Goal: Transaction & Acquisition: Purchase product/service

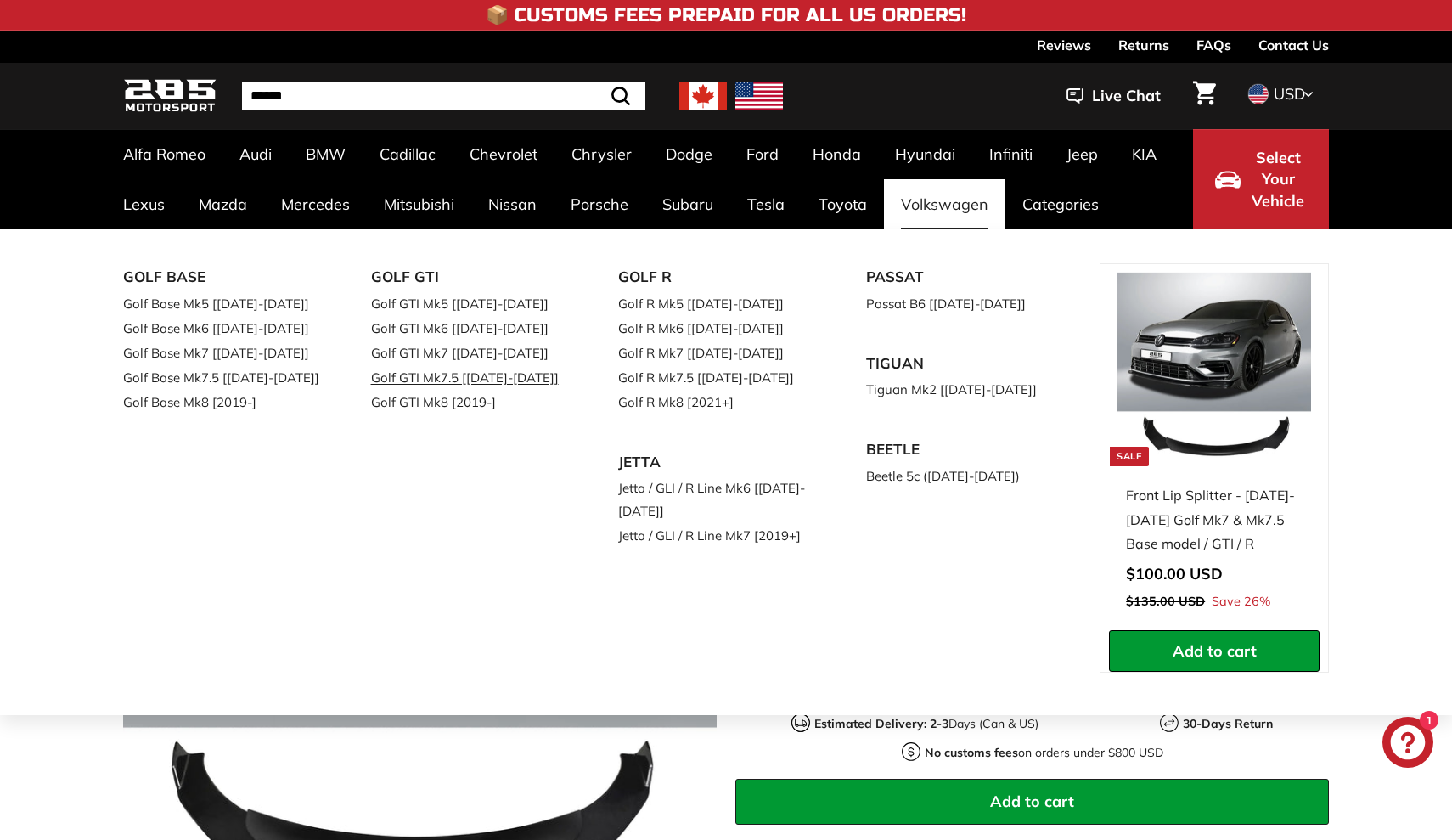
click at [461, 378] on link "Golf GTI Mk7.5 [[DATE]-[DATE]]" at bounding box center [471, 377] width 200 height 24
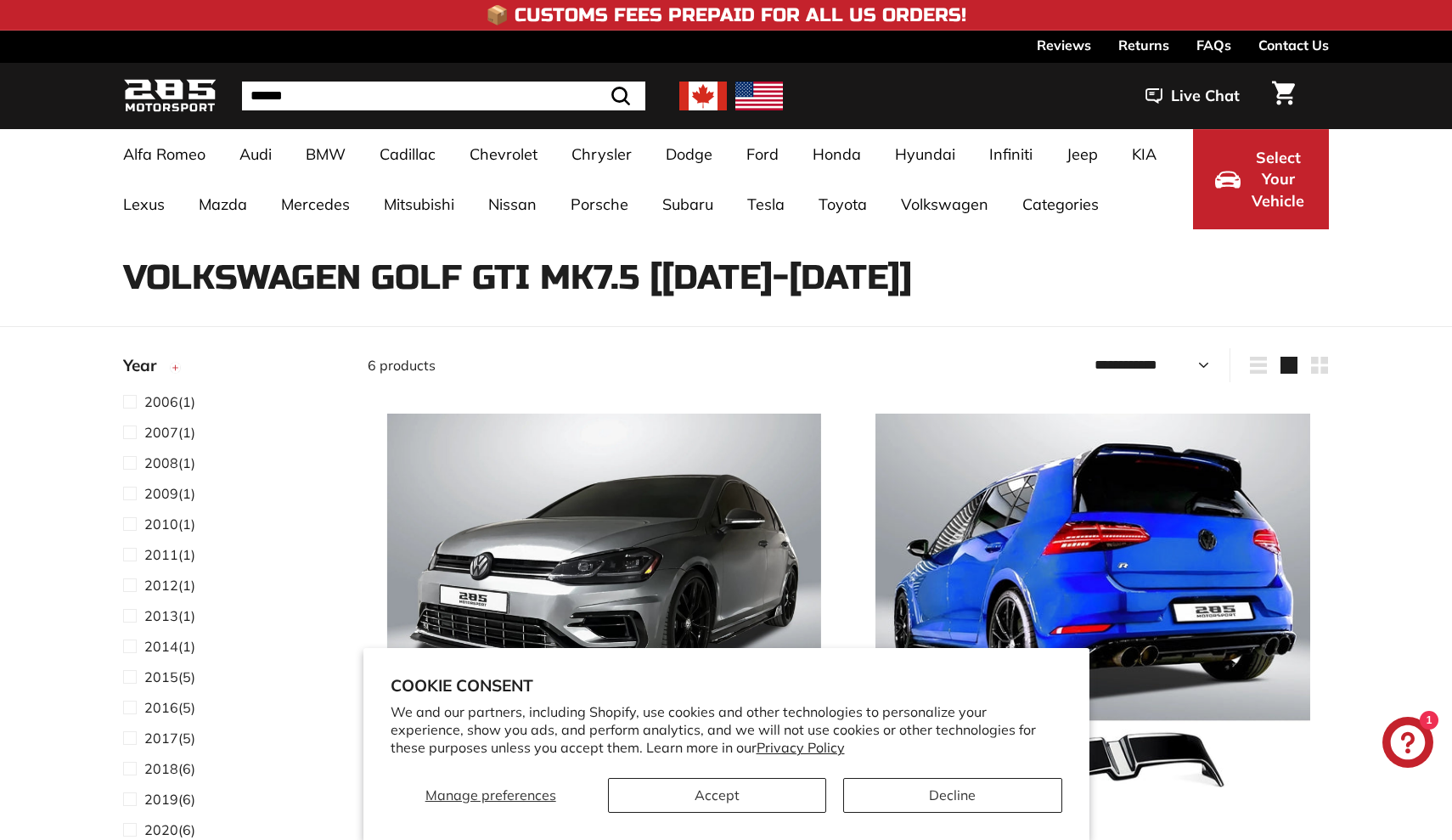
select select "**********"
click at [658, 795] on button "Accept" at bounding box center [717, 795] width 219 height 35
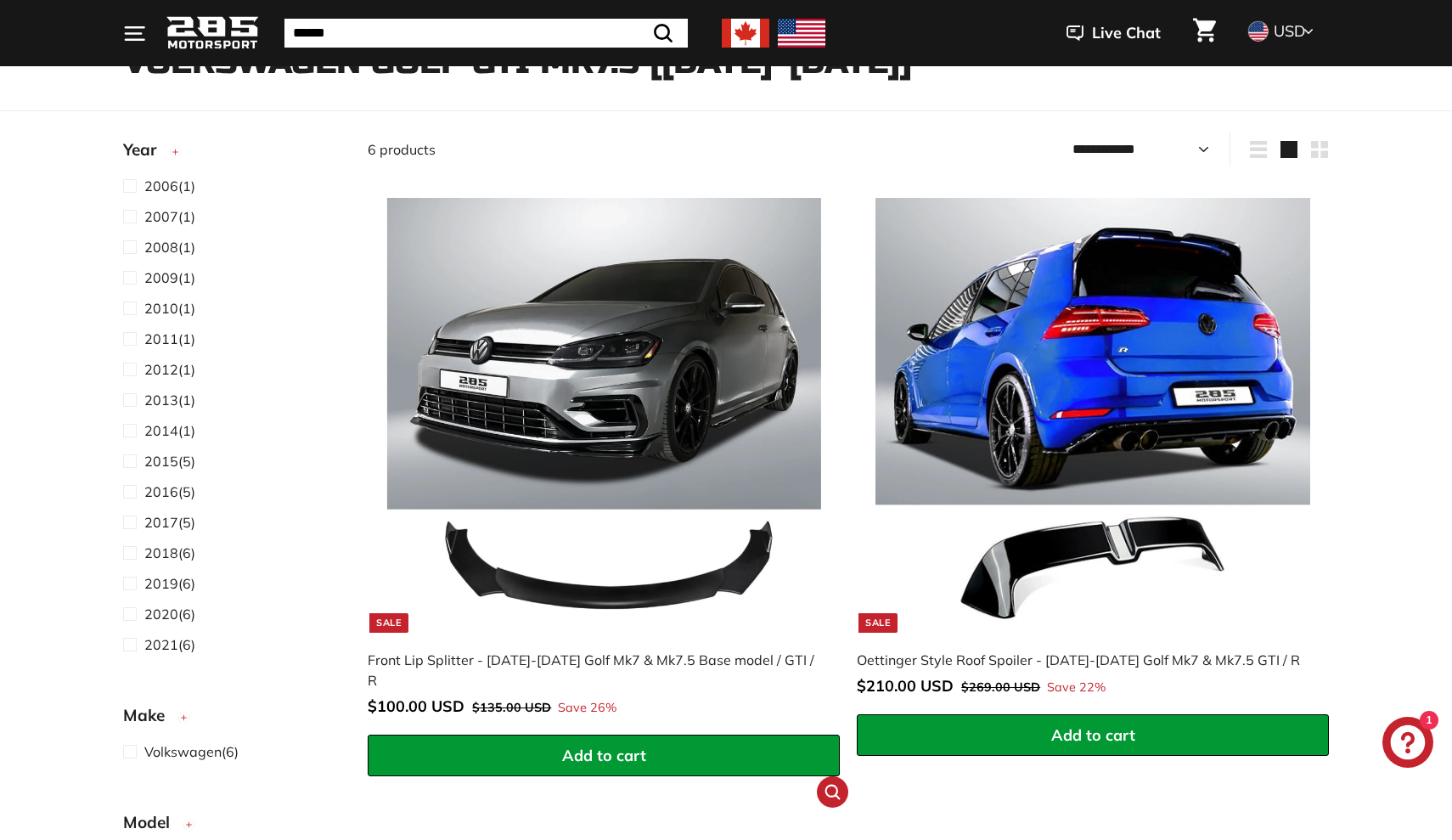
scroll to position [219, 0]
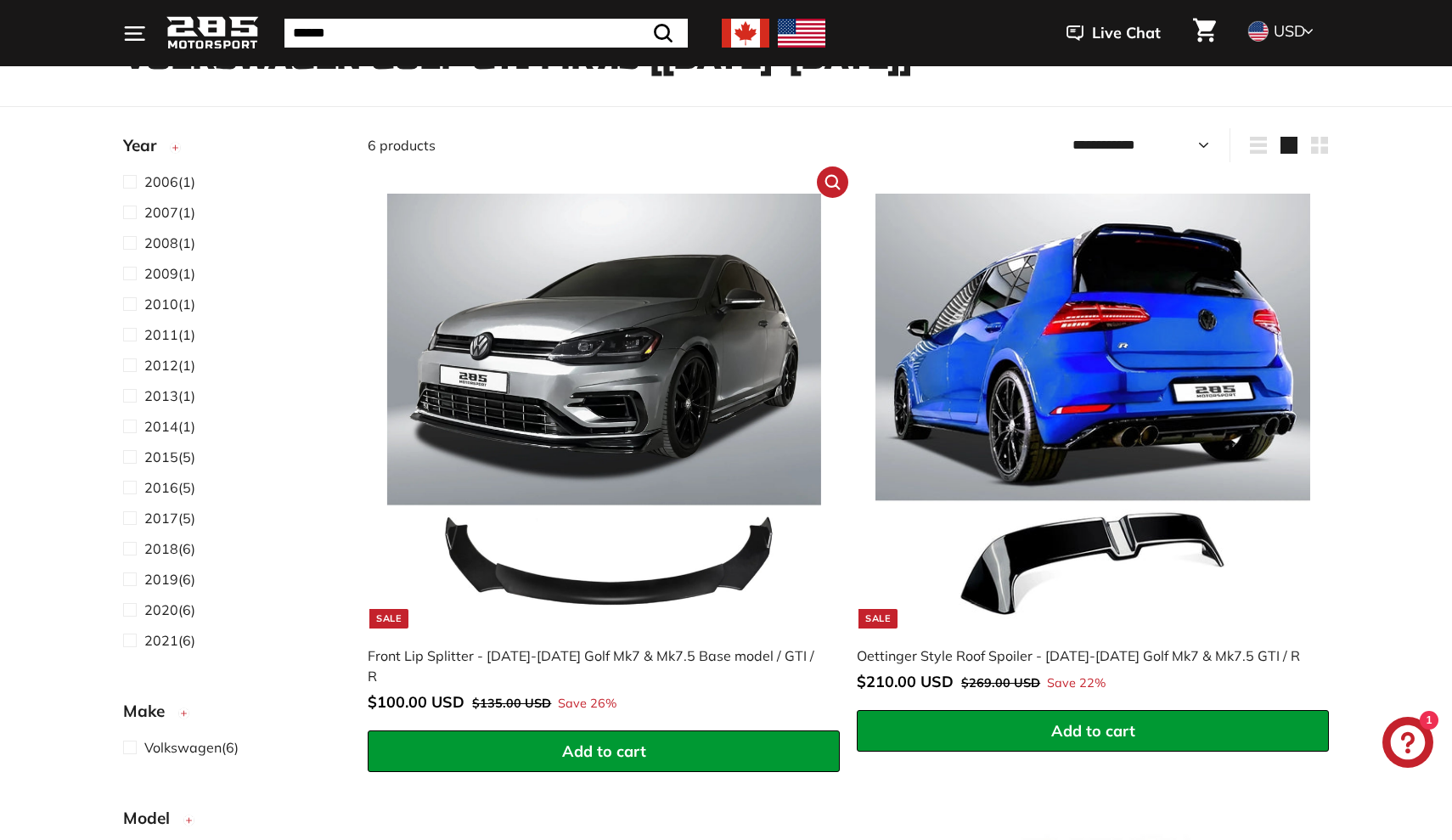
click at [590, 415] on img at bounding box center [604, 410] width 434 height 434
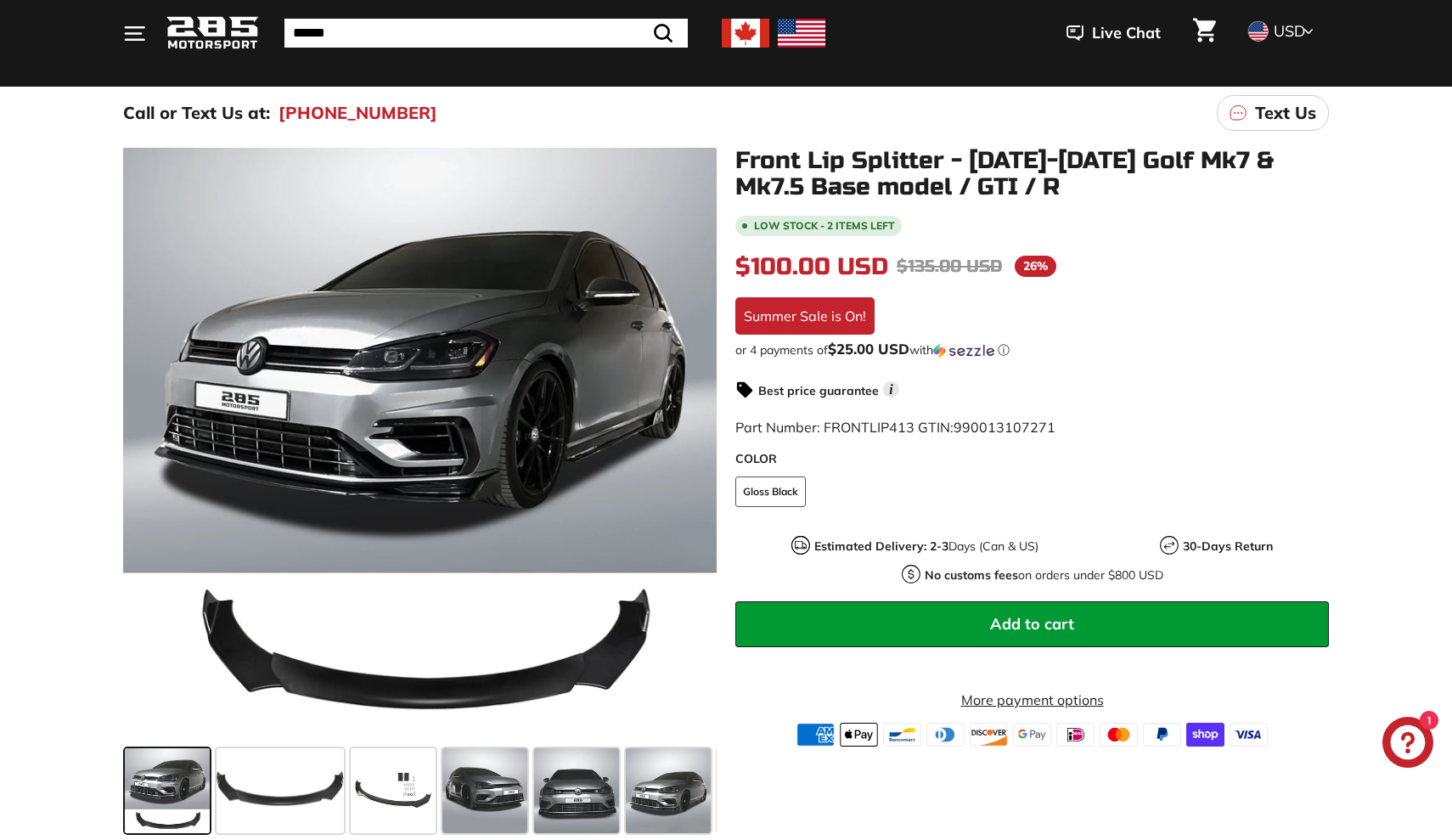
scroll to position [176, 0]
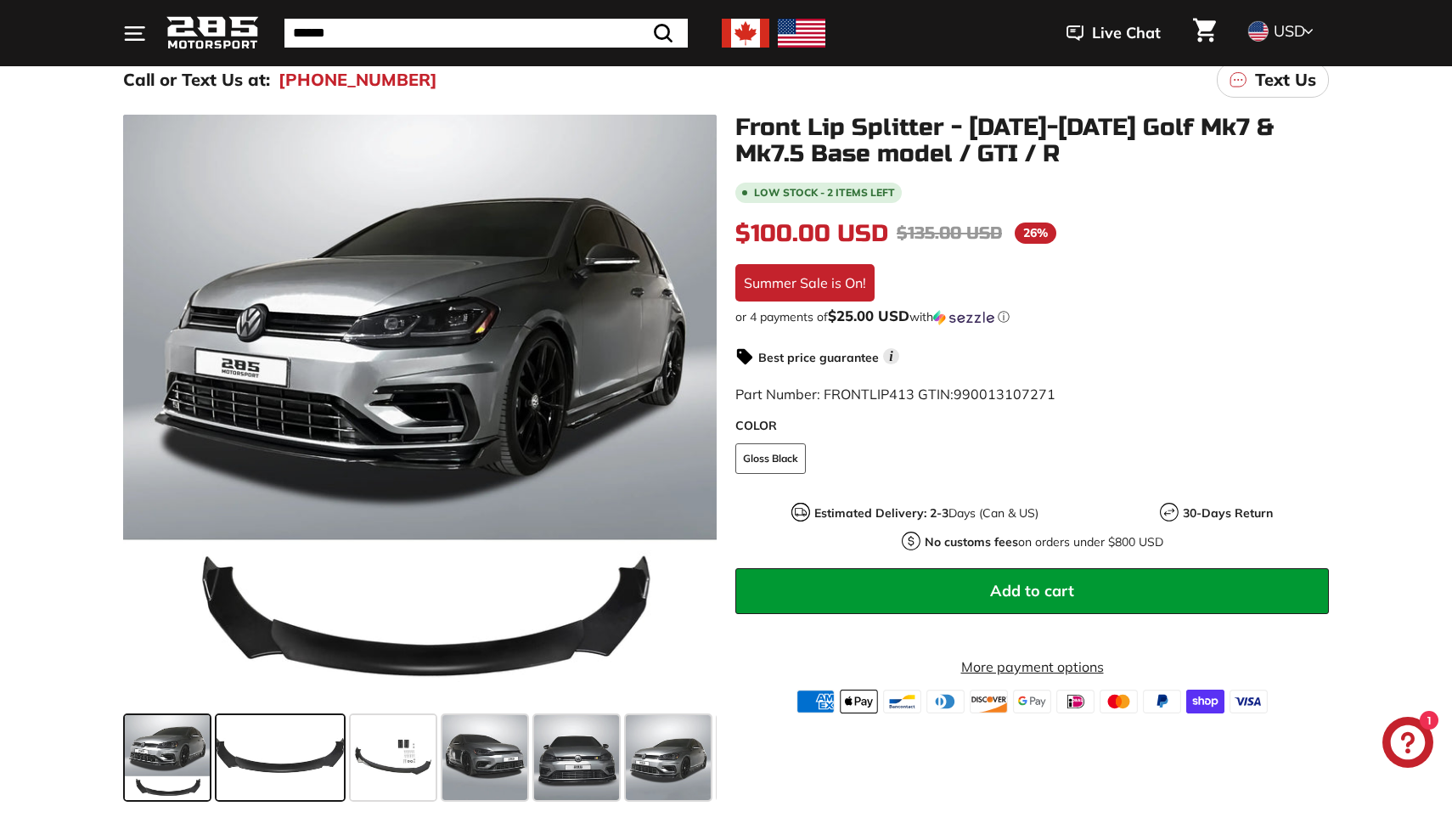
click at [251, 736] on span at bounding box center [280, 756] width 127 height 84
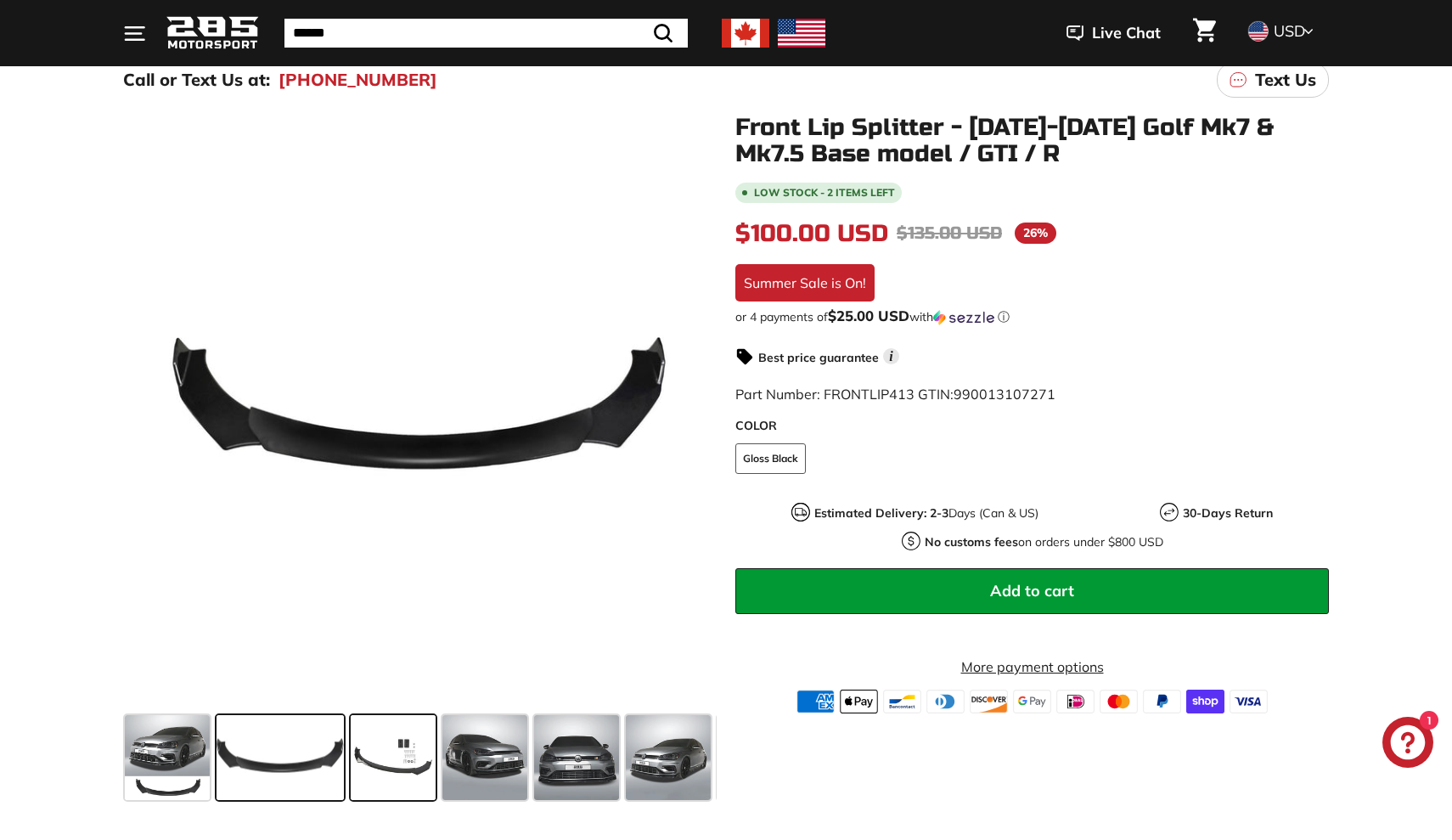
click at [390, 730] on span at bounding box center [392, 756] width 84 height 84
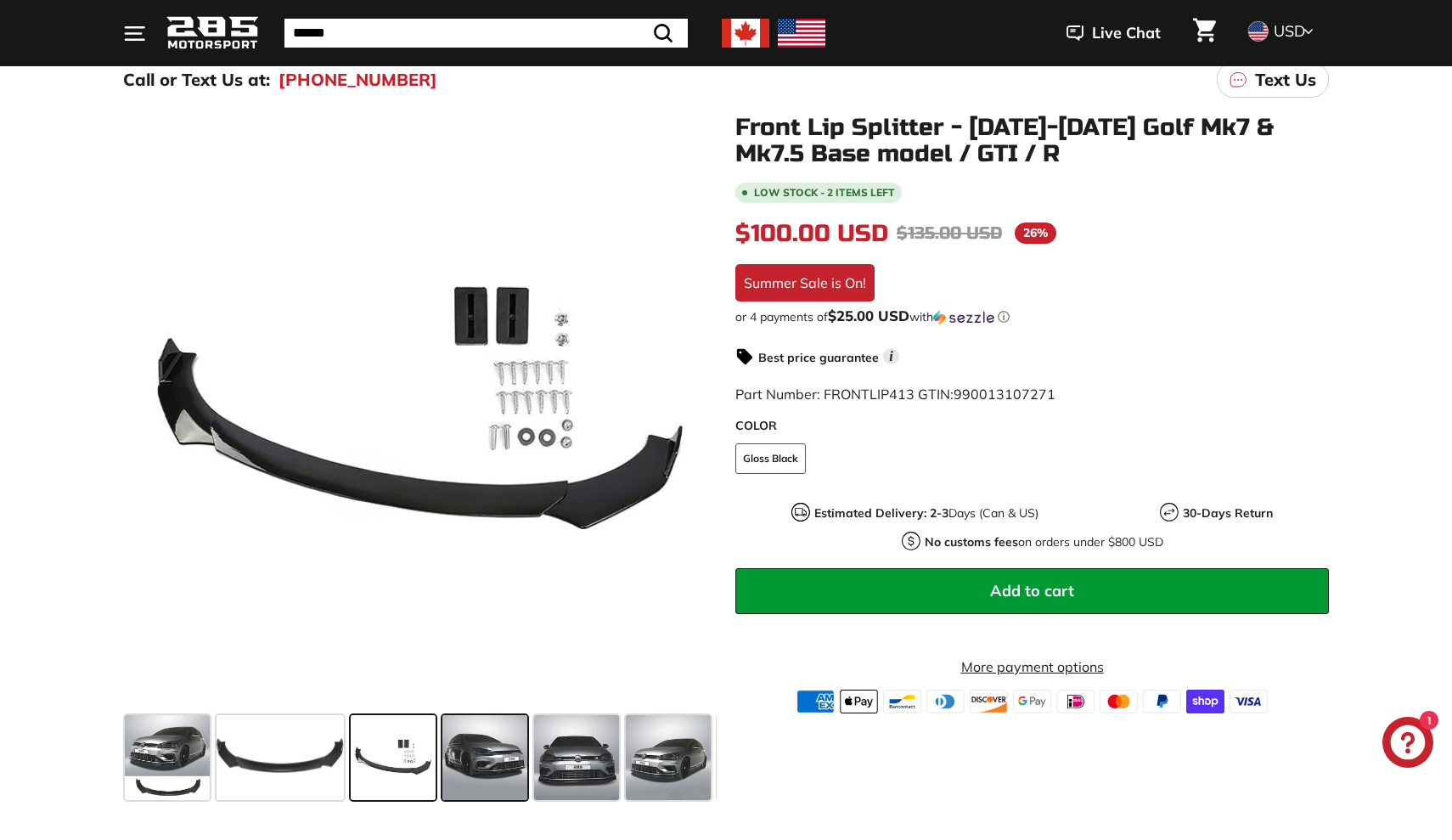
click at [463, 749] on span at bounding box center [484, 756] width 84 height 84
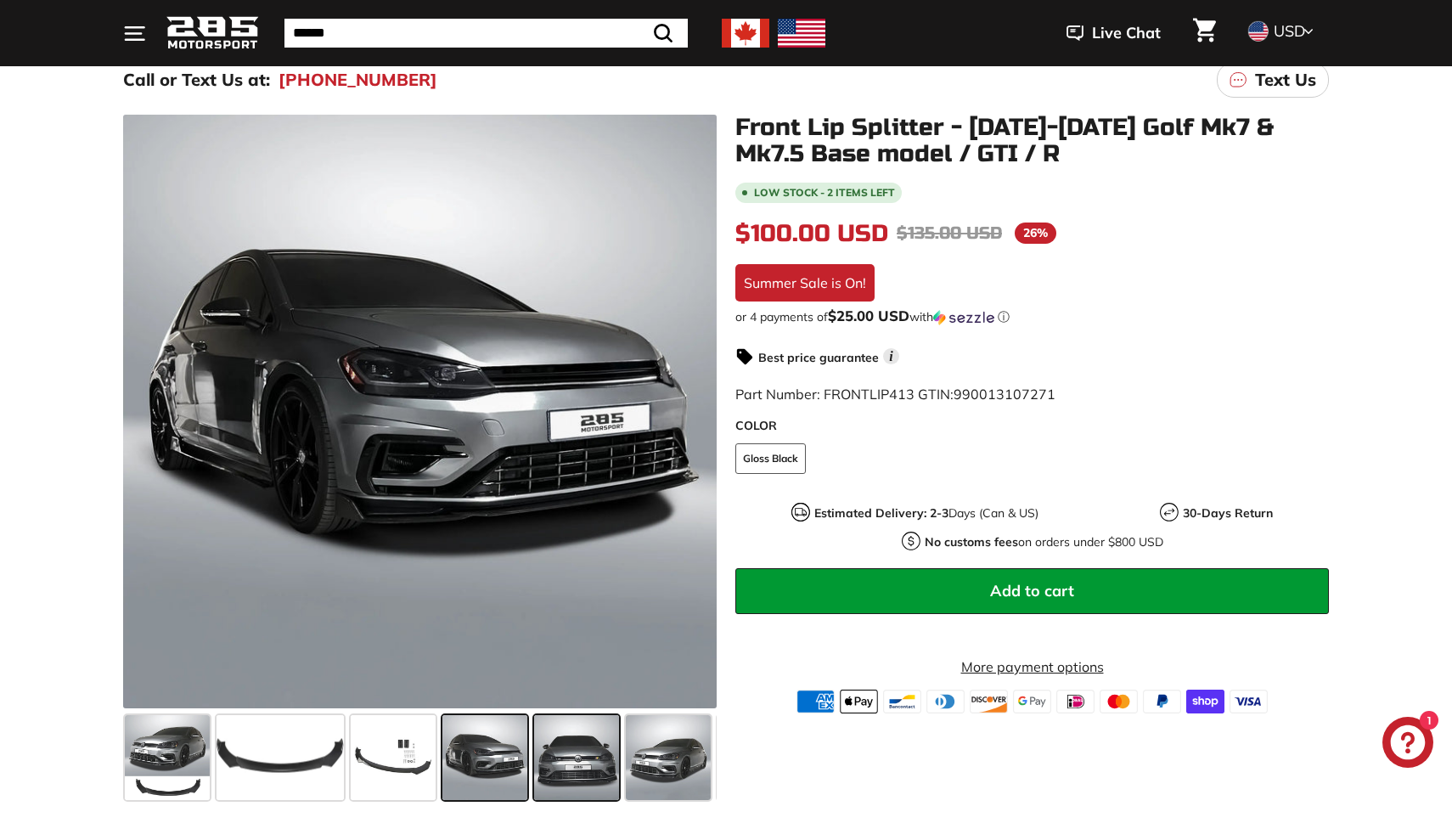
click at [557, 754] on span at bounding box center [576, 756] width 84 height 84
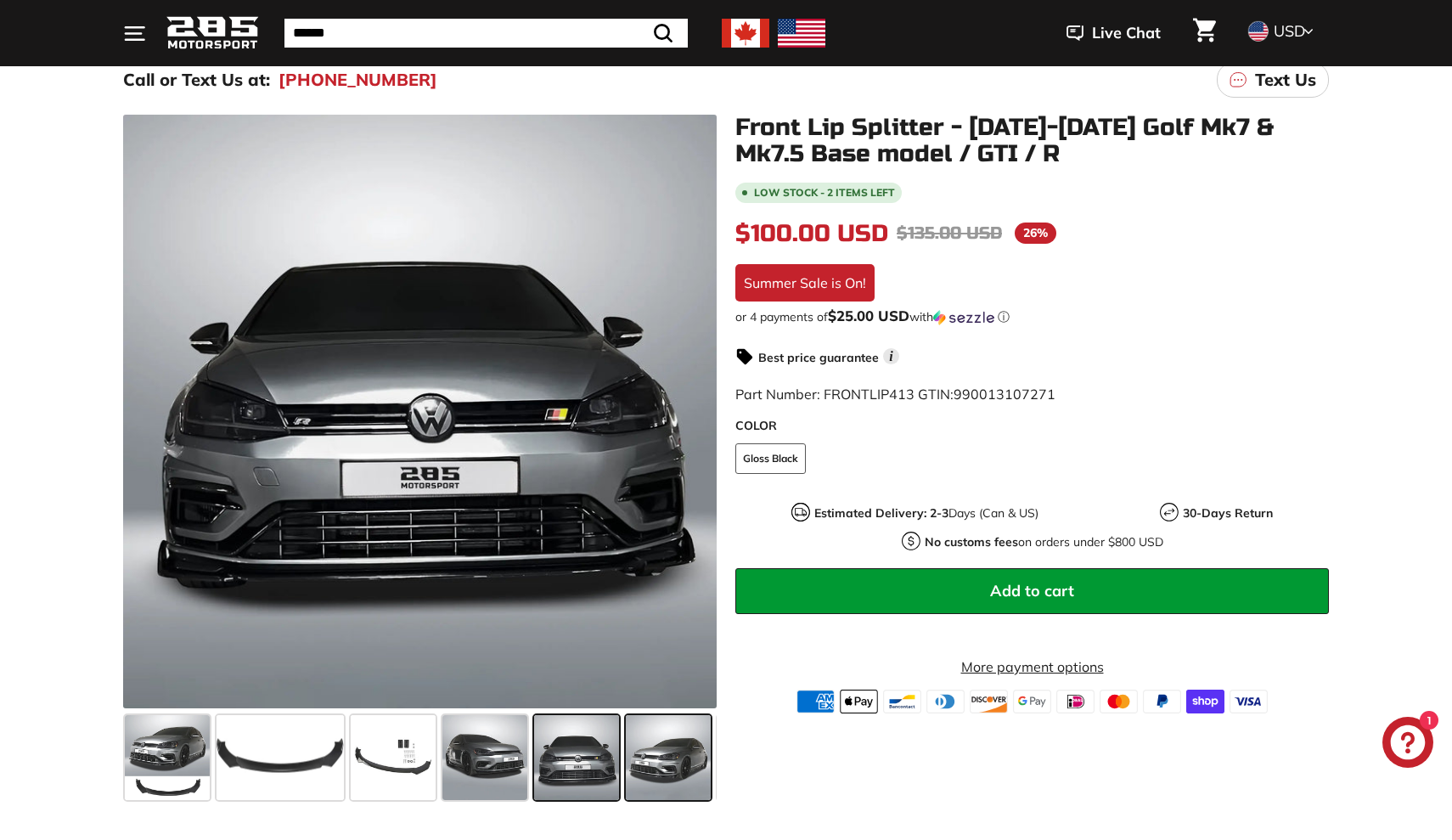
click at [625, 760] on span at bounding box center [667, 756] width 84 height 84
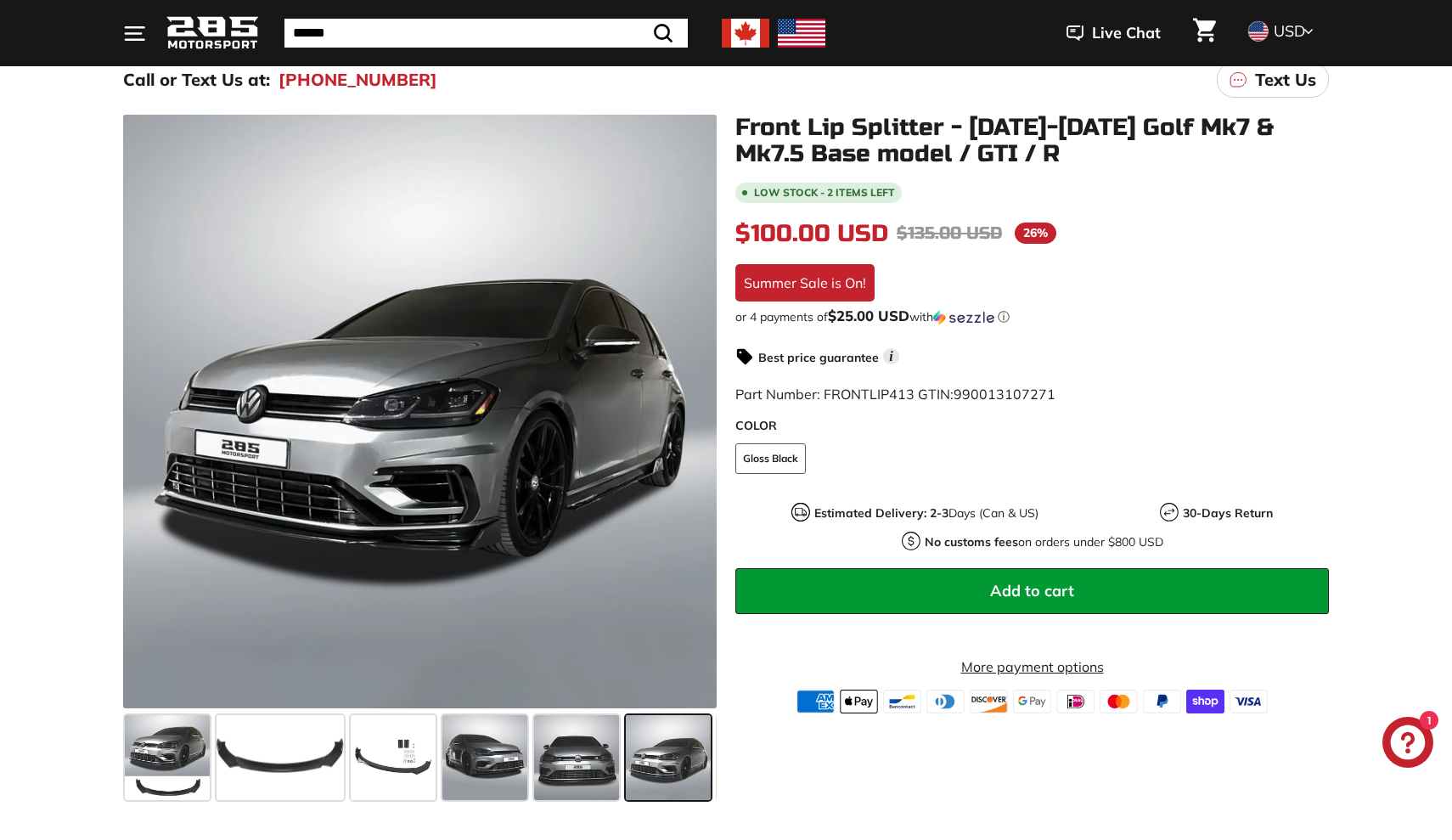
scroll to position [0, 89]
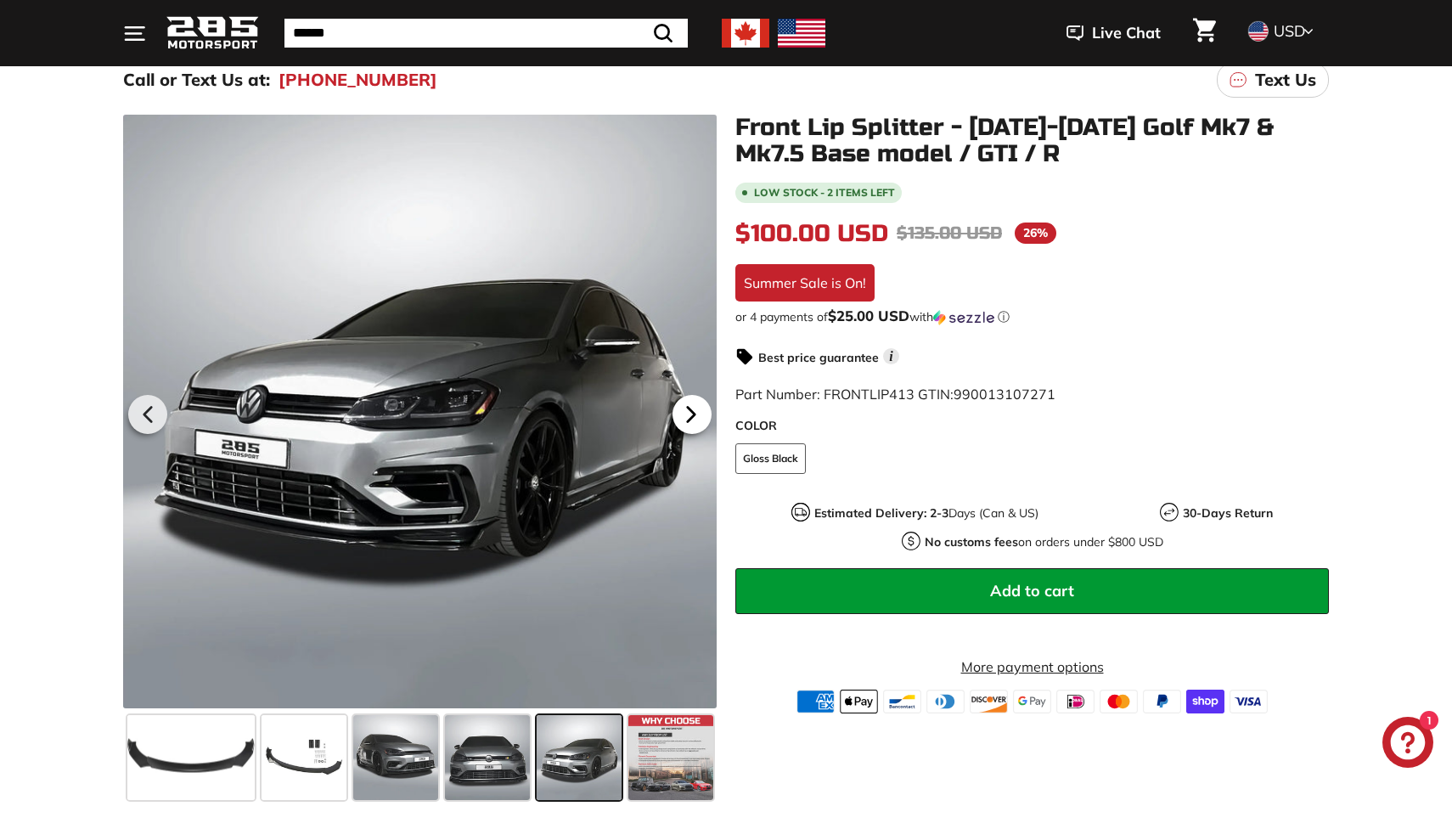
click at [694, 415] on icon at bounding box center [691, 414] width 7 height 15
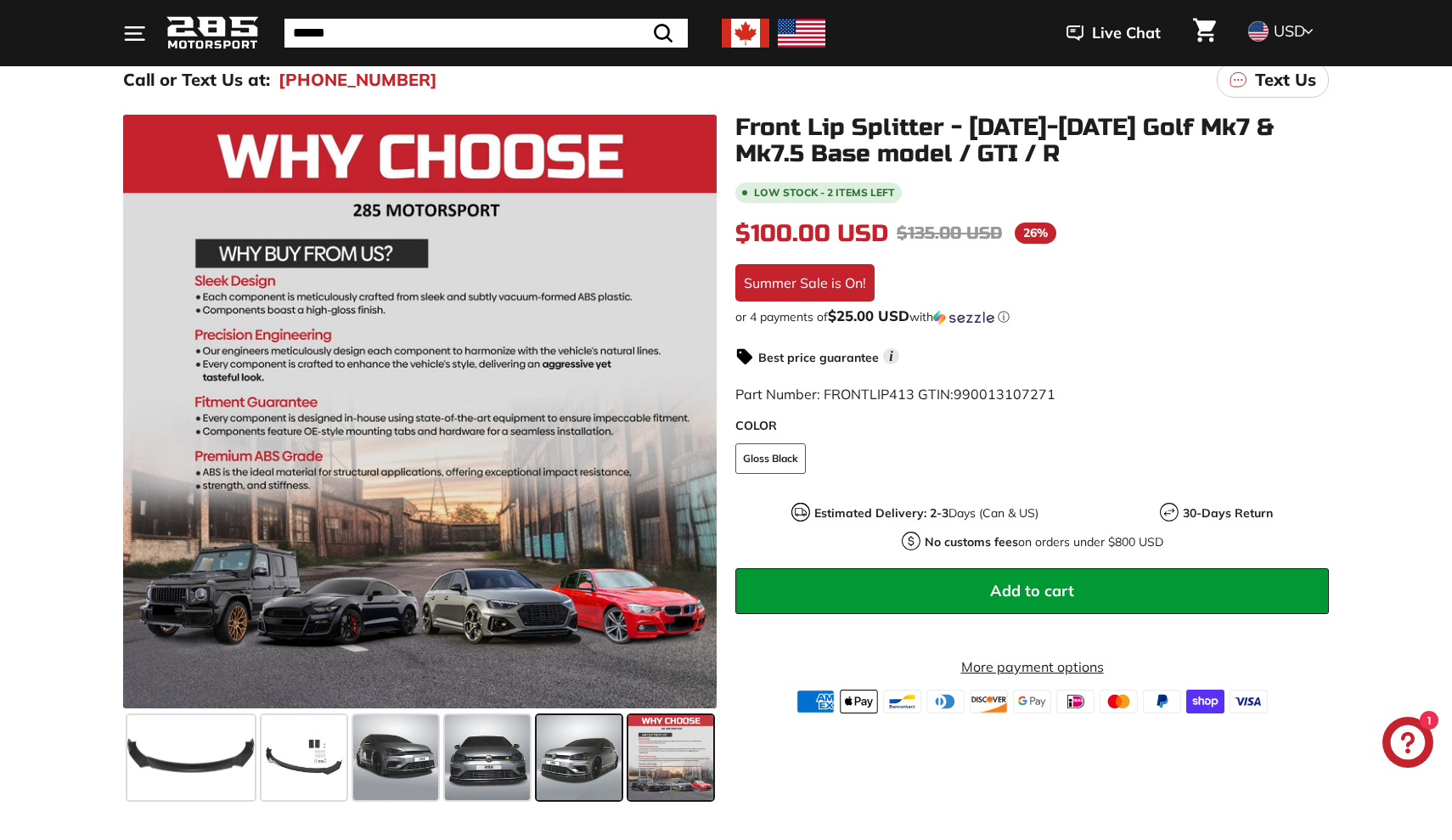
click at [584, 771] on span at bounding box center [578, 756] width 84 height 84
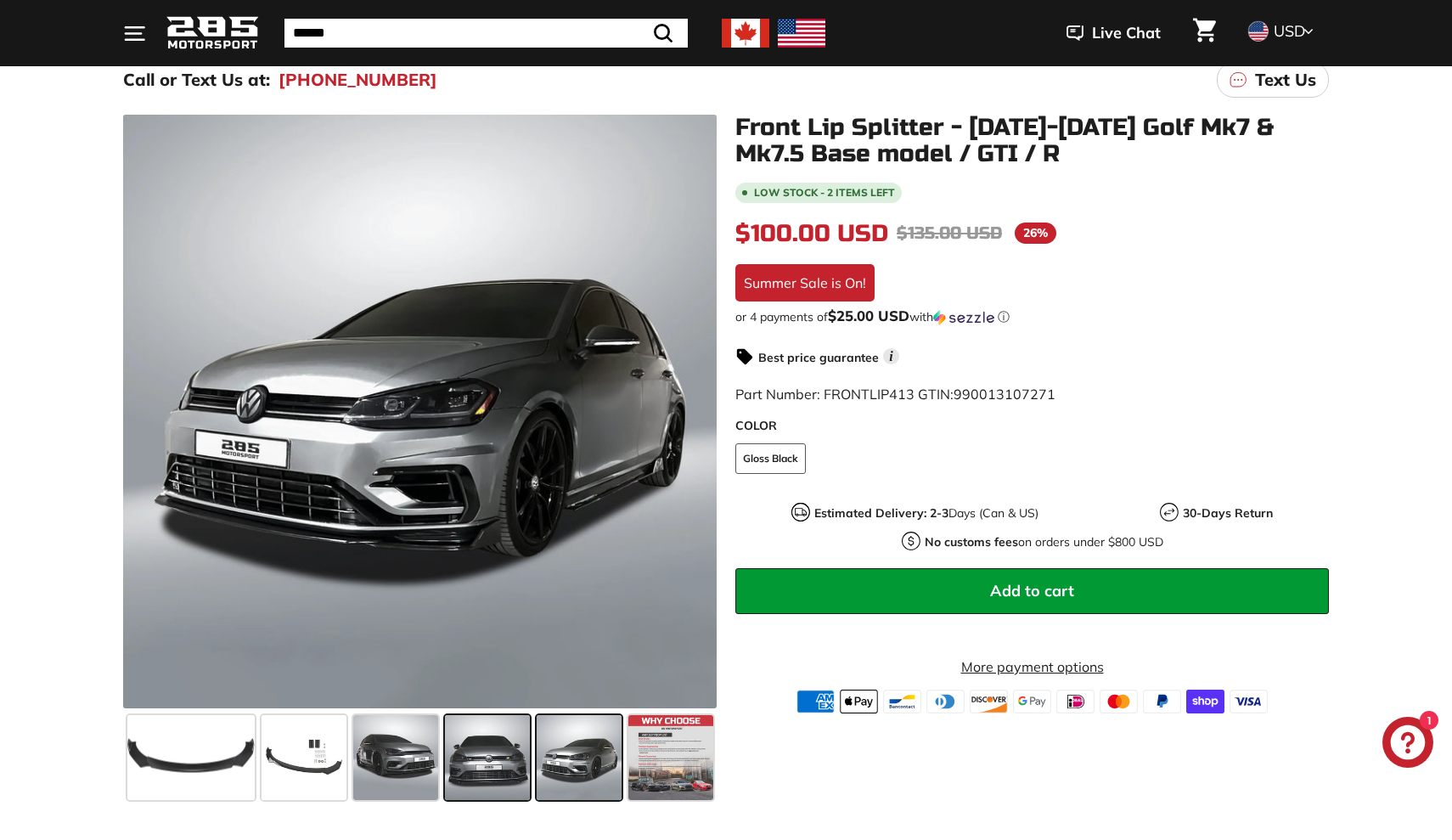
click at [493, 773] on span at bounding box center [487, 756] width 84 height 84
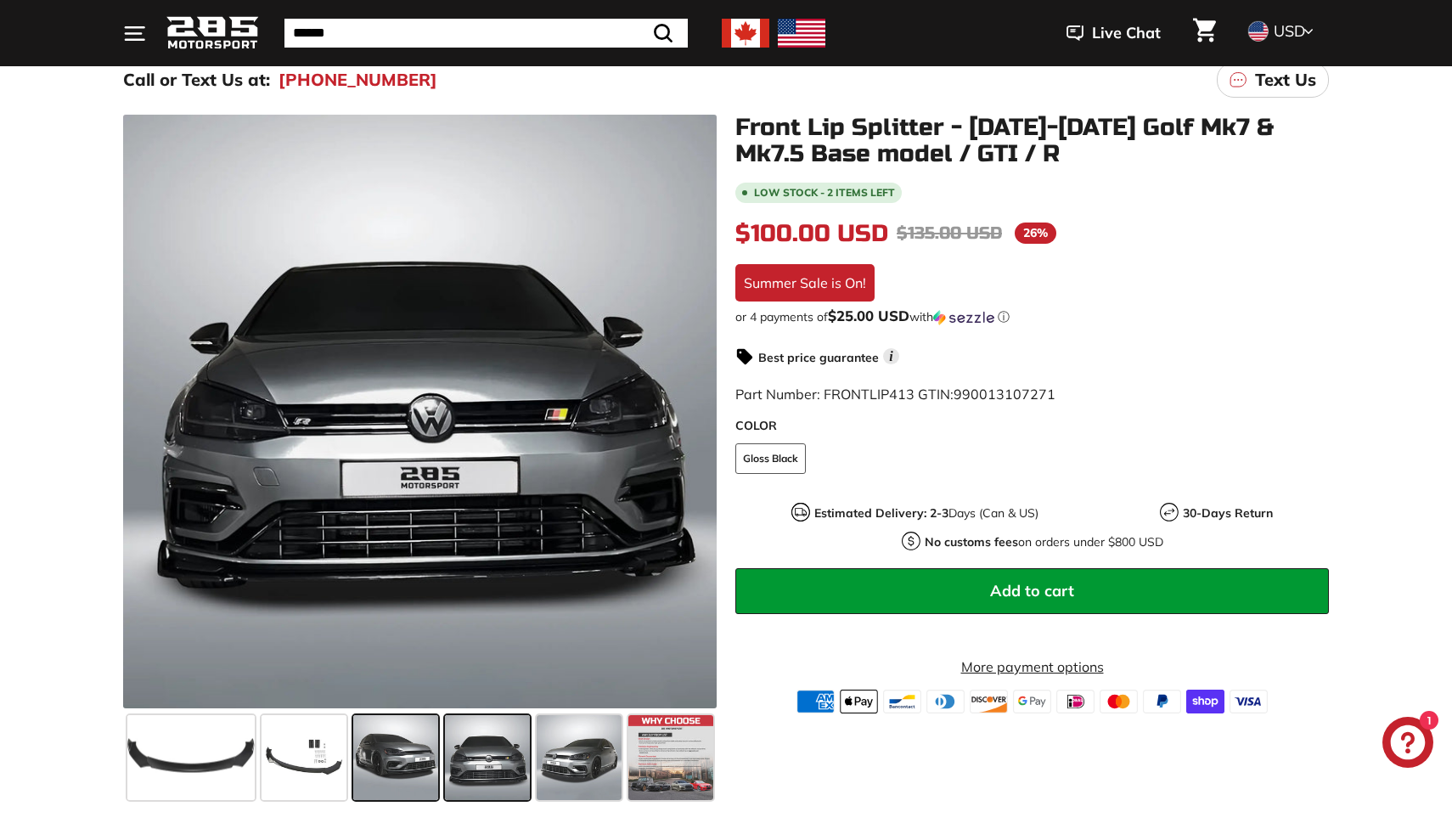
click at [411, 766] on span at bounding box center [395, 756] width 84 height 84
